Goal: Register for event/course

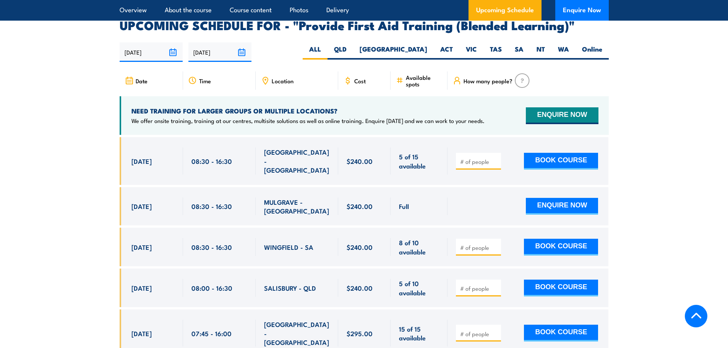
scroll to position [1491, 0]
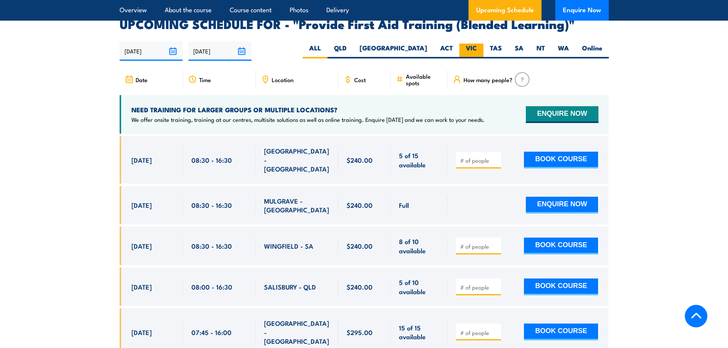
click at [476, 52] on label "VIC" at bounding box center [472, 51] width 24 height 15
click at [477, 49] on input "VIC" at bounding box center [479, 46] width 5 height 5
radio input "true"
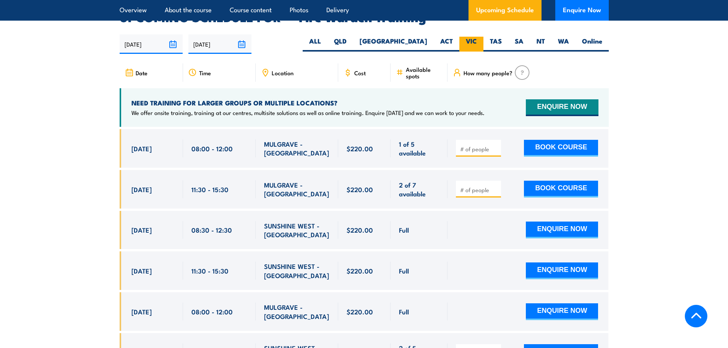
click at [476, 37] on label "VIC" at bounding box center [472, 44] width 24 height 15
click at [477, 37] on input "VIC" at bounding box center [479, 39] width 5 height 5
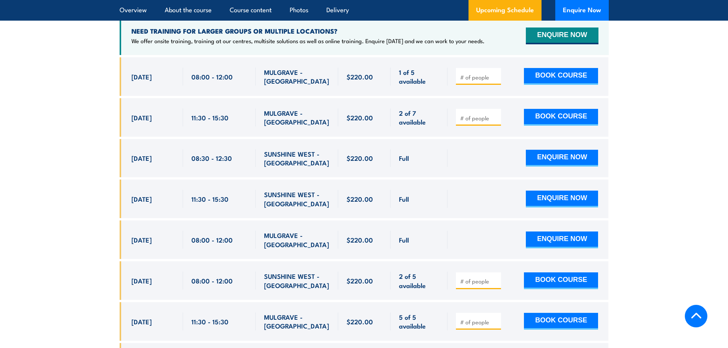
scroll to position [1499, 0]
